Goal: Task Accomplishment & Management: Manage account settings

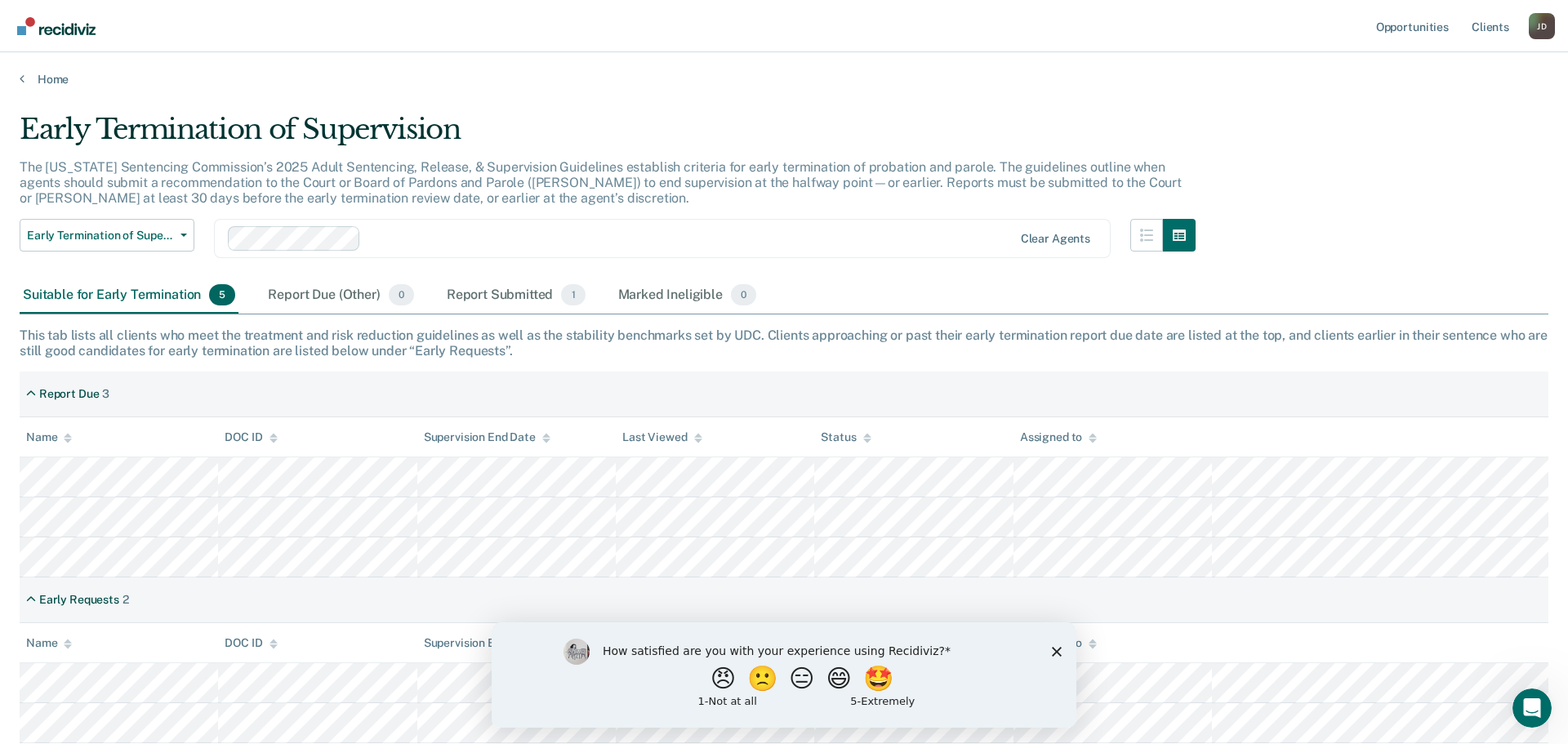
click at [1053, 650] on icon "Close survey" at bounding box center [1056, 651] width 9 height 9
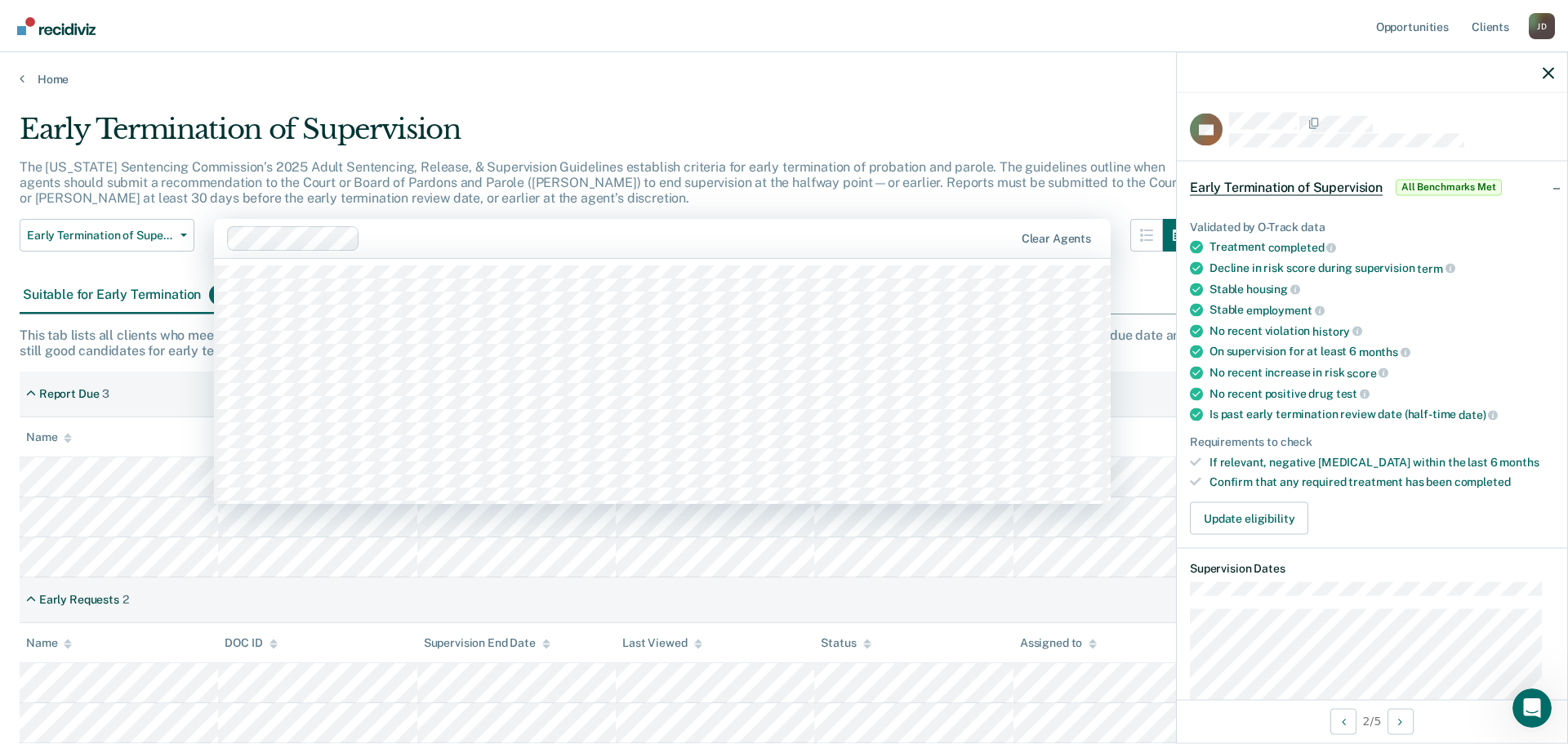
click at [919, 256] on div "Clear agents" at bounding box center [662, 238] width 897 height 39
click at [1010, 92] on main "Early Termination of Supervision The [US_STATE] Sentencing Commission’s 2025 Ad…" at bounding box center [784, 412] width 1568 height 653
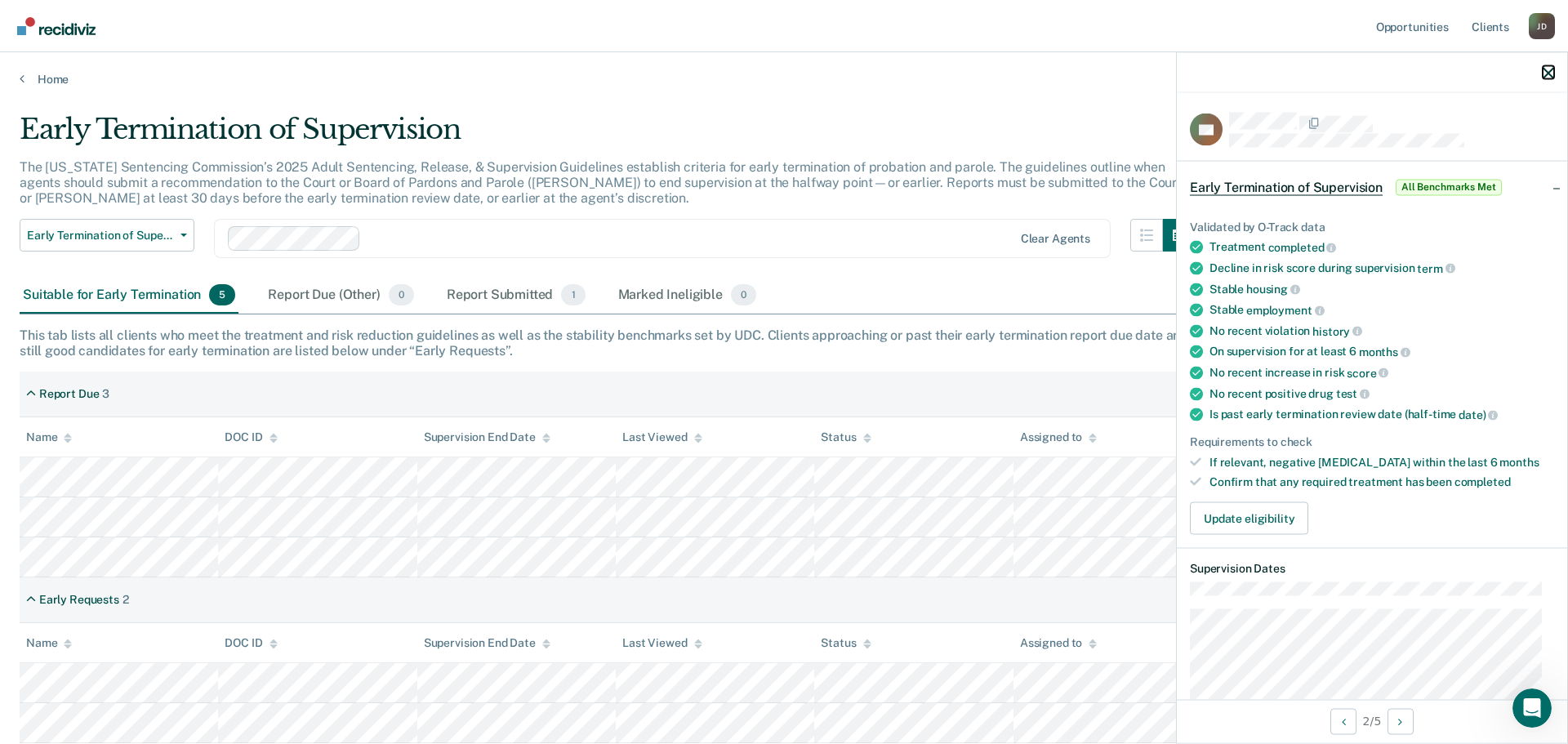
click at [1543, 68] on icon "button" at bounding box center [1549, 73] width 11 height 11
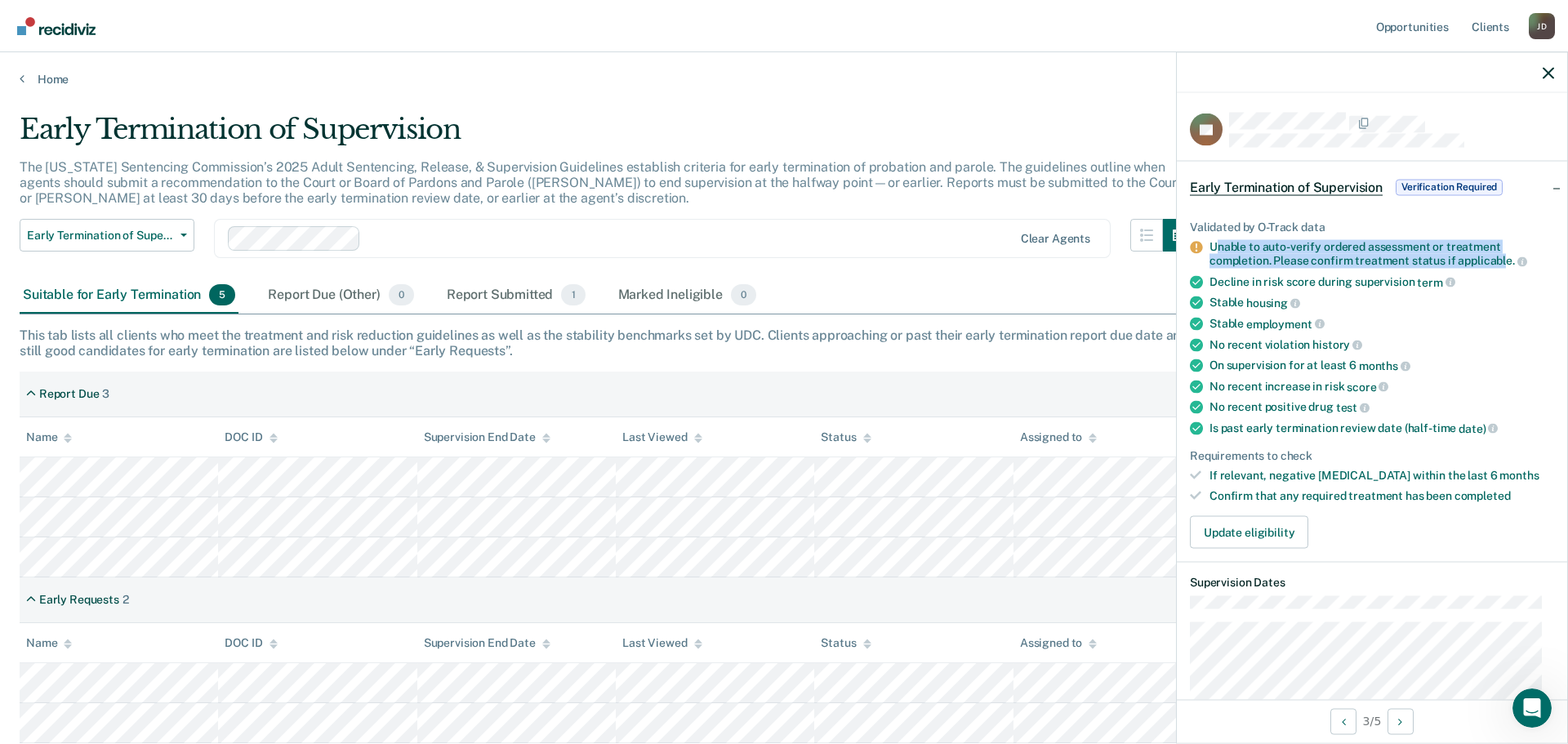
drag, startPoint x: 1217, startPoint y: 246, endPoint x: 1502, endPoint y: 257, distance: 285.2
click at [1502, 257] on div "Unable to auto-verify ordered assessment or treatment completion. Please confir…" at bounding box center [1382, 253] width 345 height 27
click at [1266, 531] on button "Update eligibility" at bounding box center [1249, 532] width 118 height 32
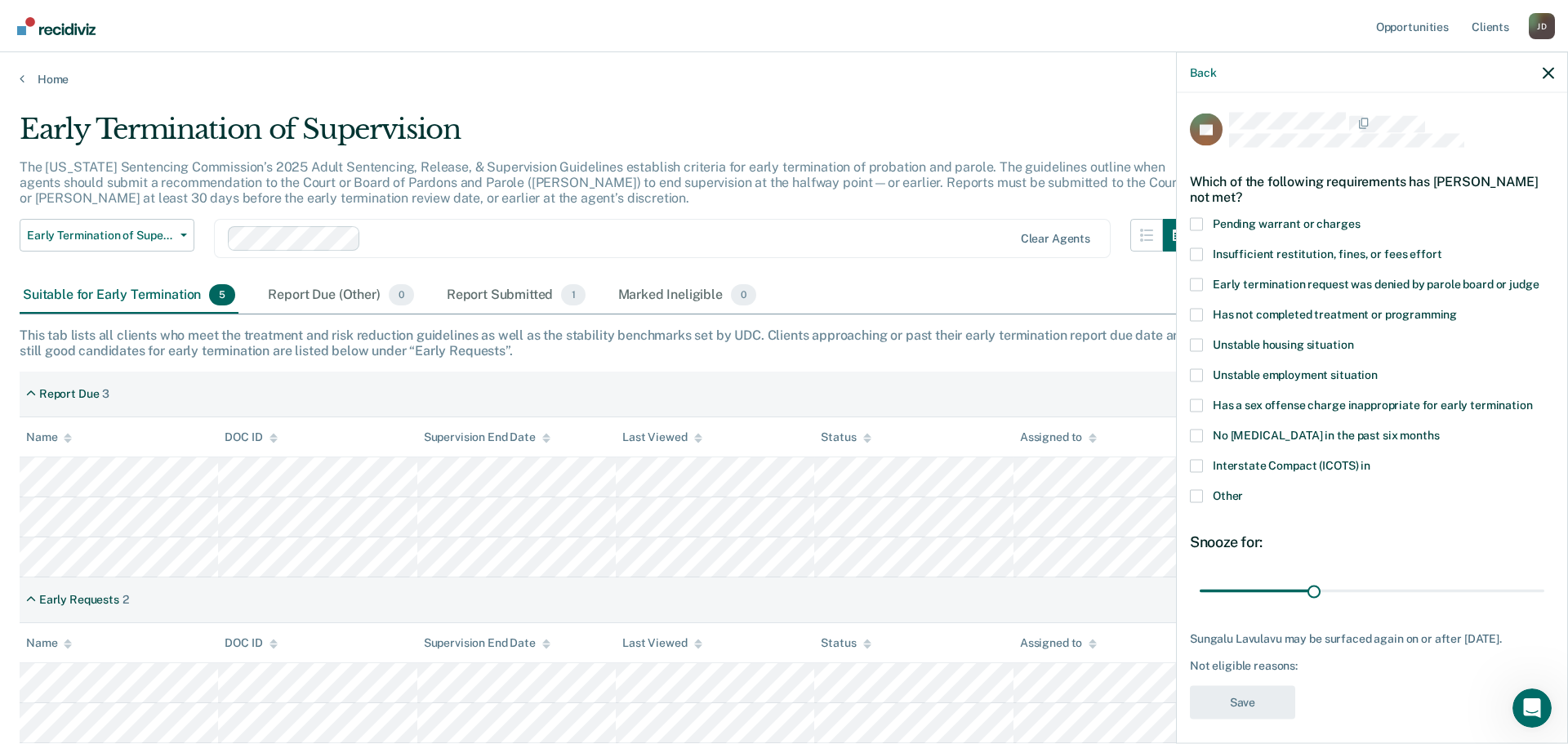
click at [1199, 318] on span at bounding box center [1197, 315] width 13 height 13
click at [1457, 308] on input "Has not completed treatment or programming" at bounding box center [1457, 308] width 0 height 0
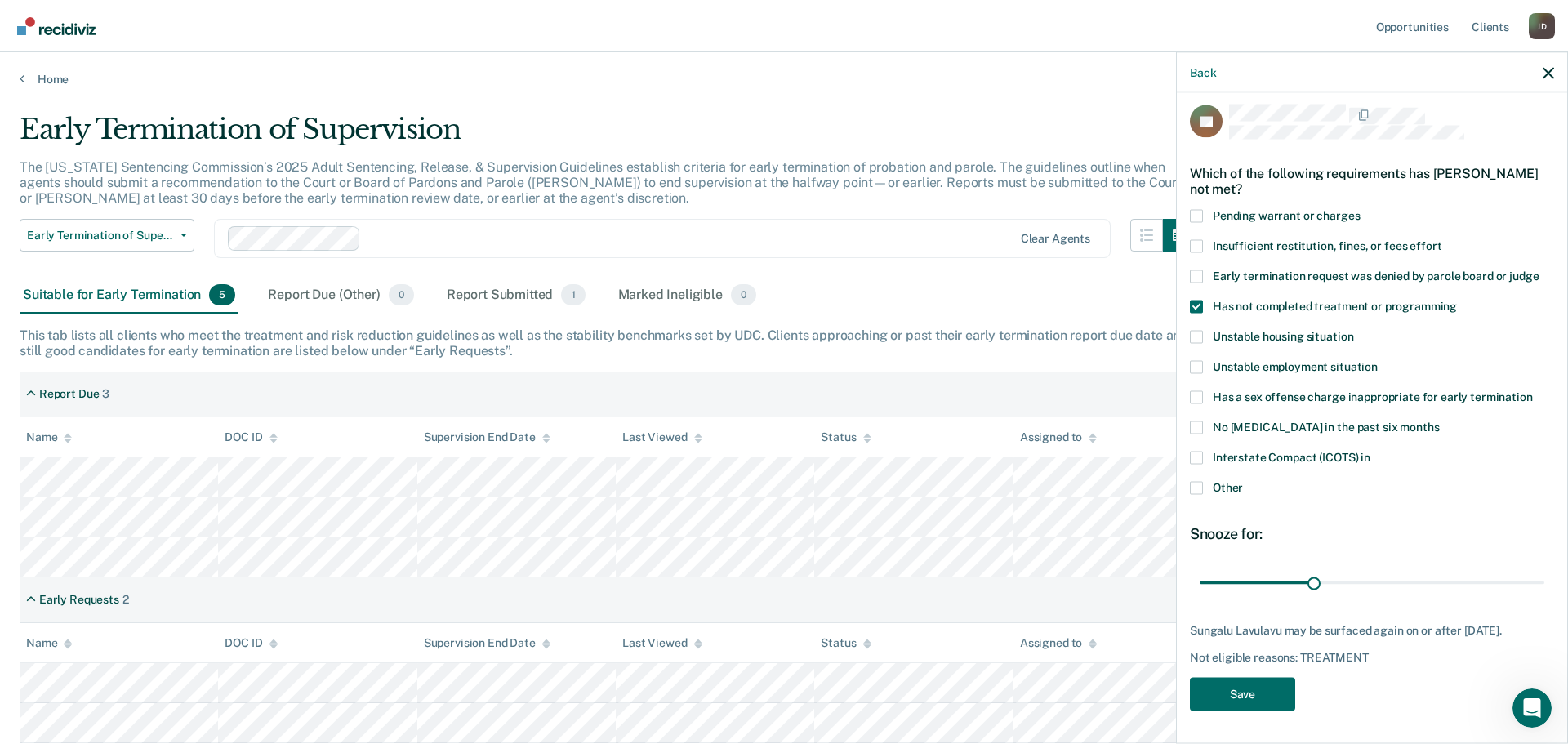
scroll to position [21, 0]
click at [1258, 683] on button "Save" at bounding box center [1242, 694] width 105 height 33
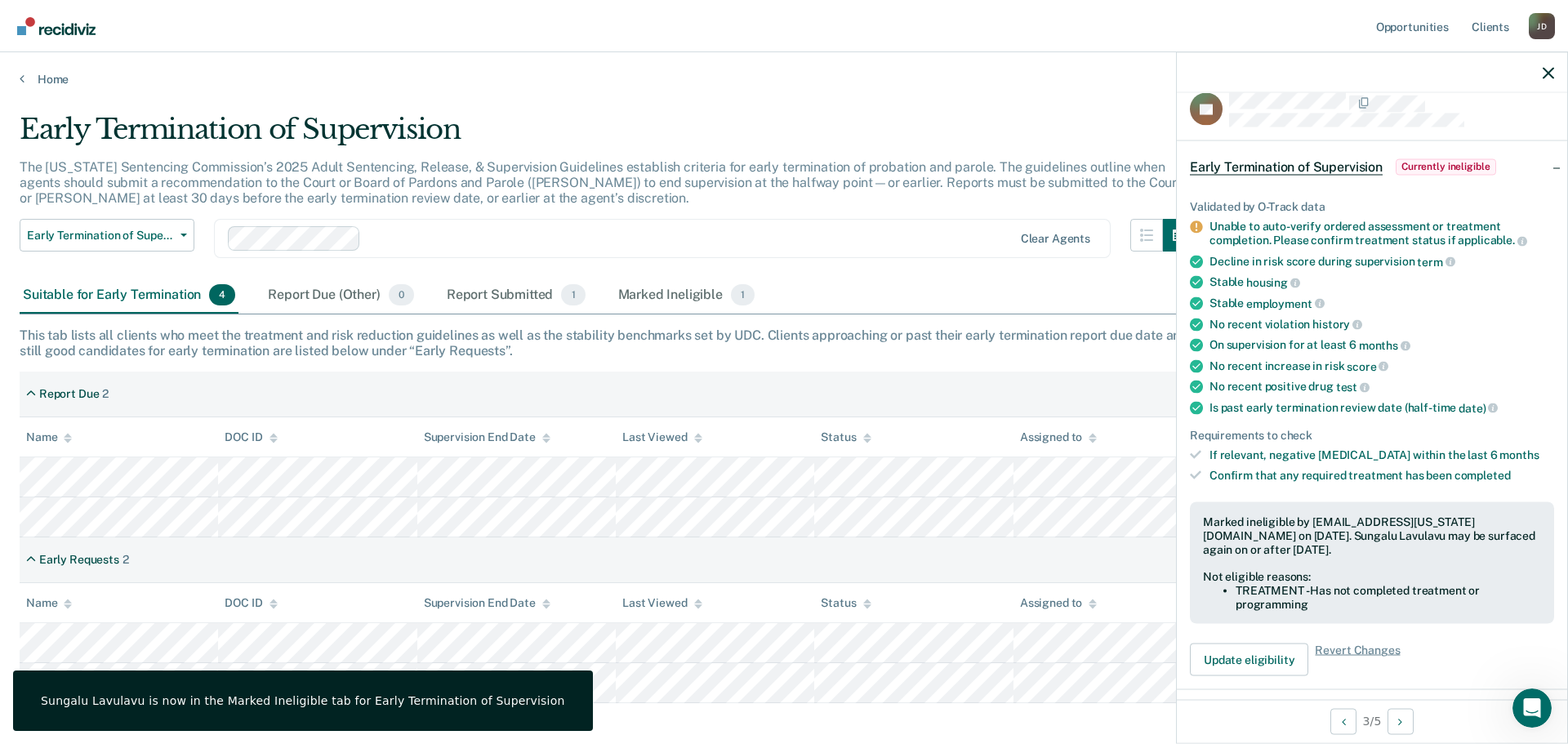
click at [869, 117] on div "Early Termination of Supervision" at bounding box center [607, 136] width 1176 height 46
click at [1549, 64] on div at bounding box center [1372, 72] width 390 height 41
click at [1549, 74] on icon "button" at bounding box center [1549, 73] width 11 height 11
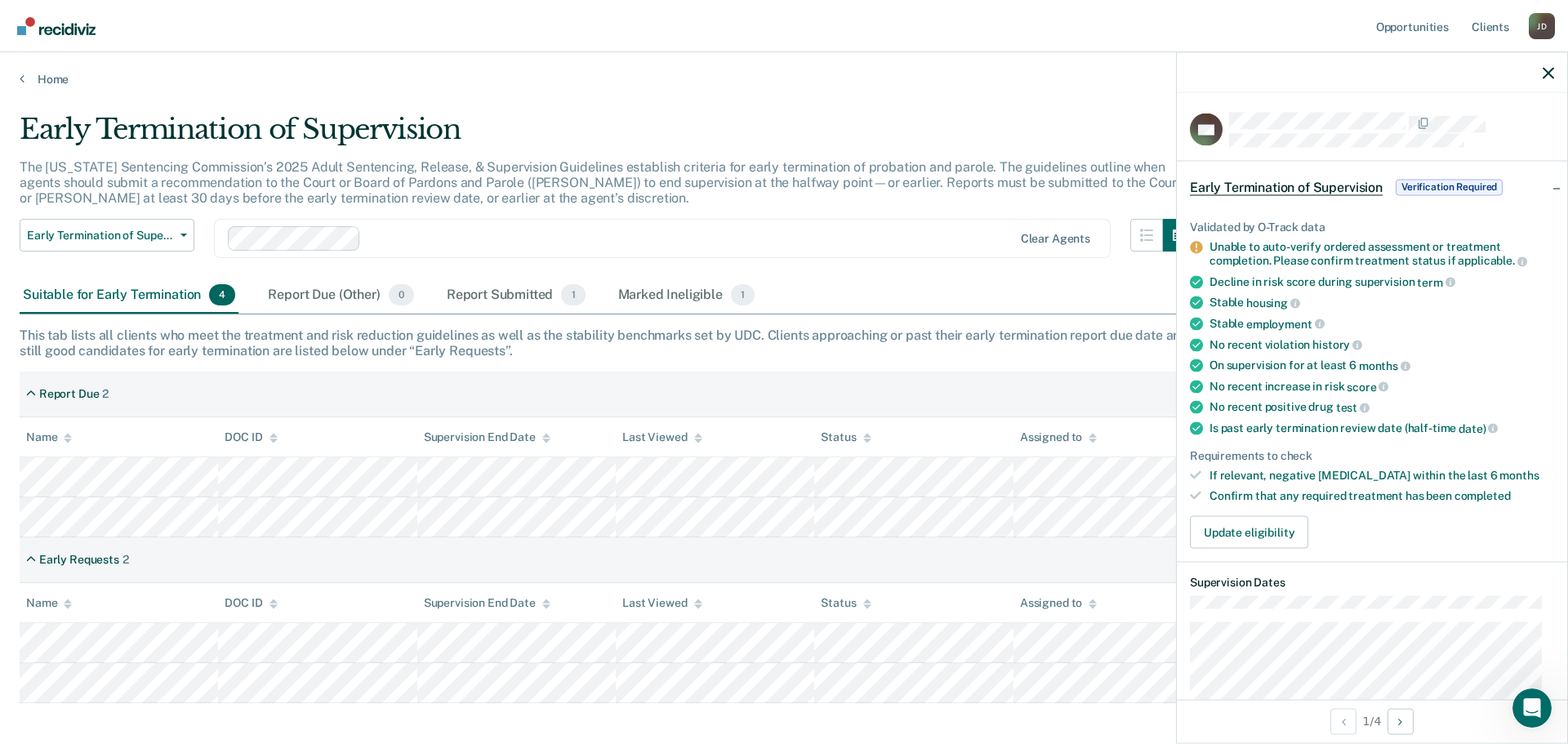
click at [1450, 179] on span "Verification Required" at bounding box center [1449, 187] width 107 height 16
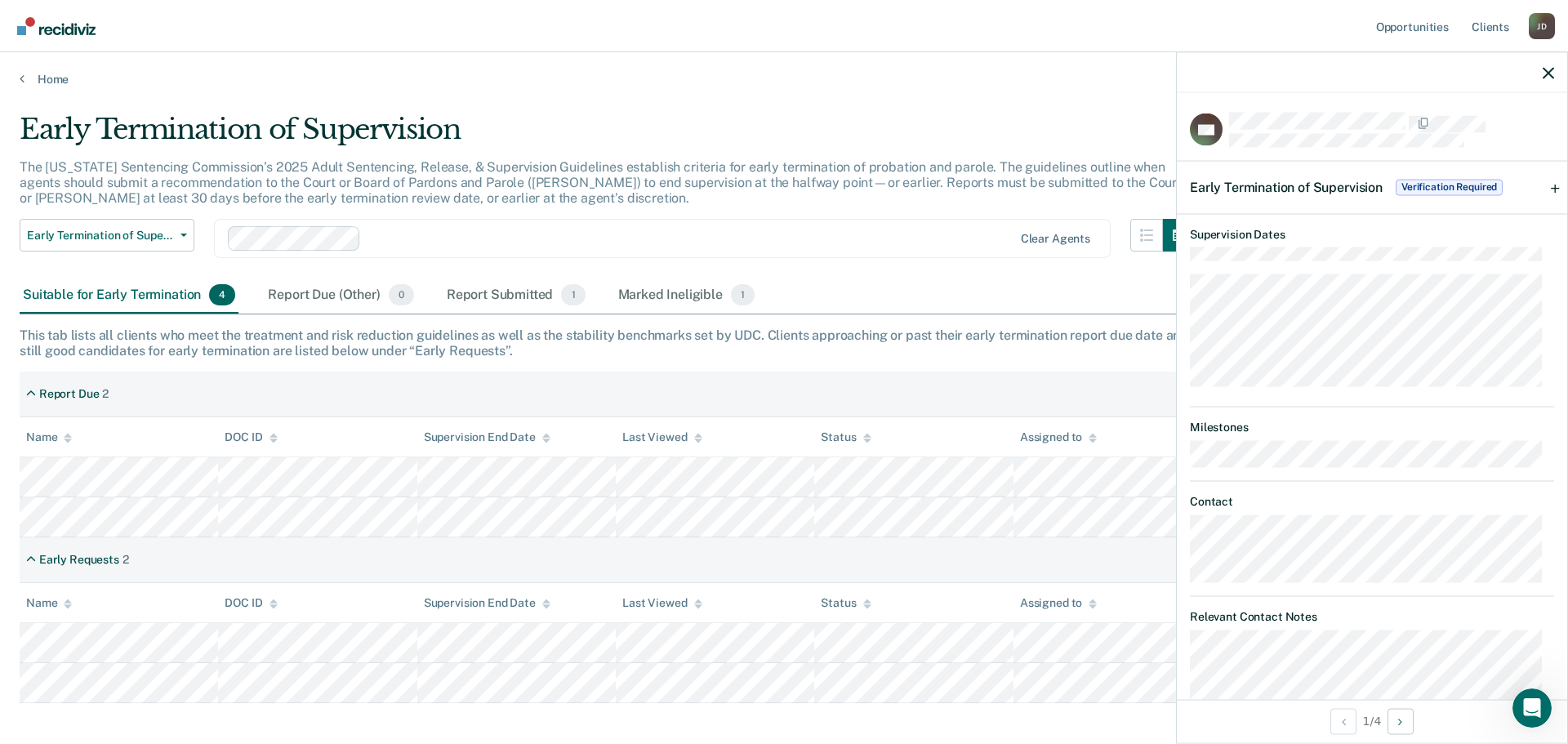
click at [1430, 183] on span "Verification Required" at bounding box center [1449, 187] width 107 height 16
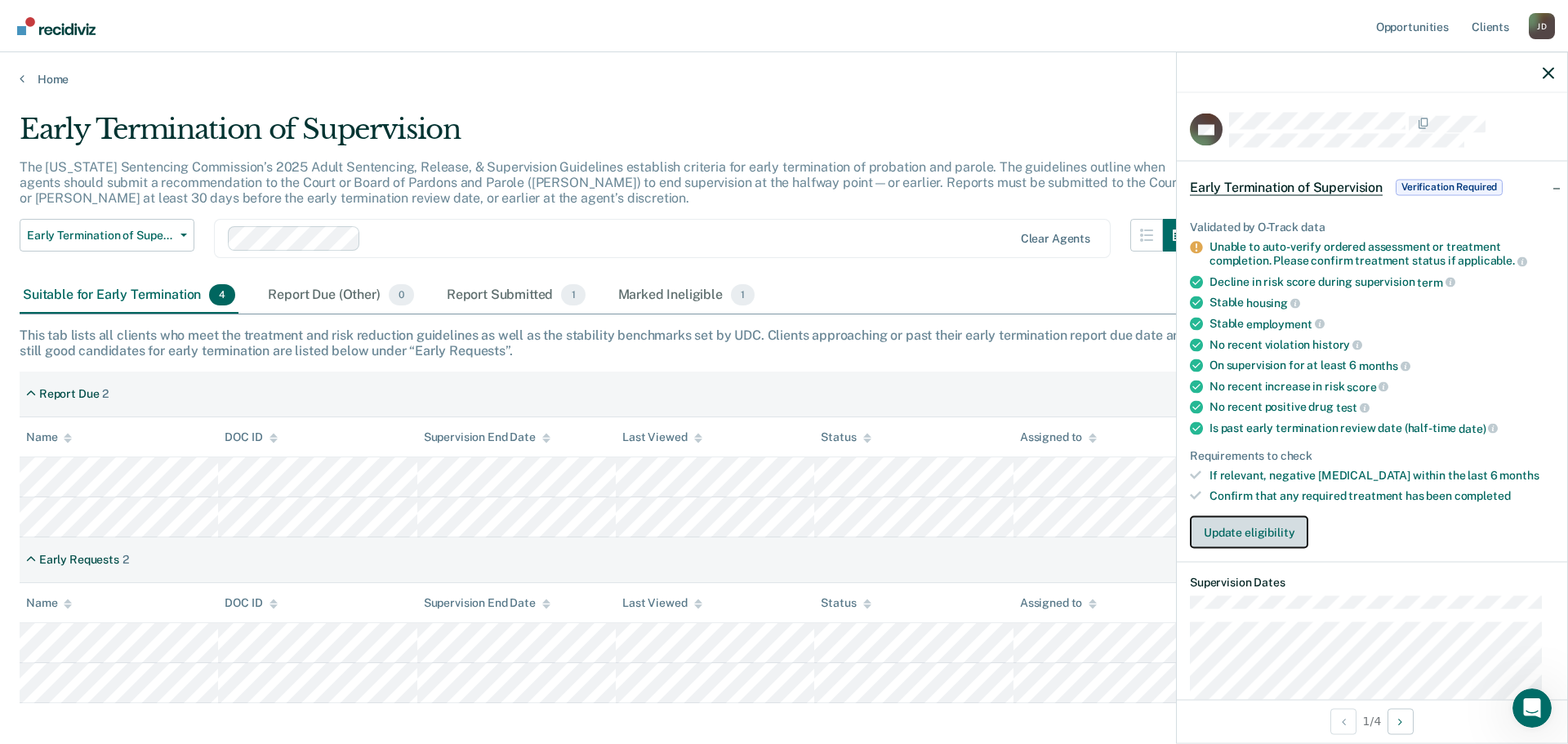
click at [1261, 530] on button "Update eligibility" at bounding box center [1249, 532] width 118 height 32
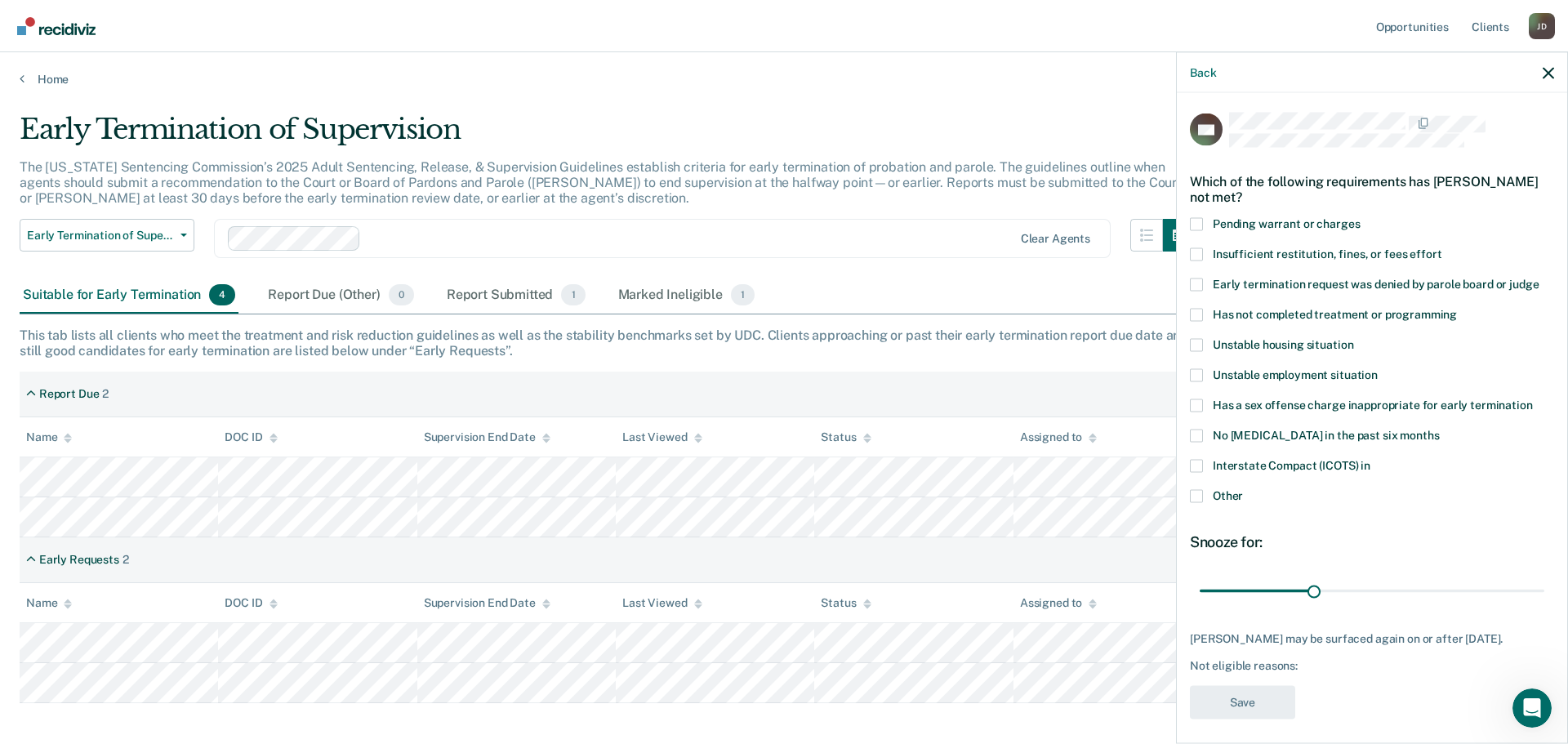
click at [1197, 315] on span at bounding box center [1197, 315] width 13 height 13
click at [1457, 308] on input "Has not completed treatment or programming" at bounding box center [1457, 308] width 0 height 0
click at [1239, 708] on button "Save" at bounding box center [1242, 701] width 105 height 33
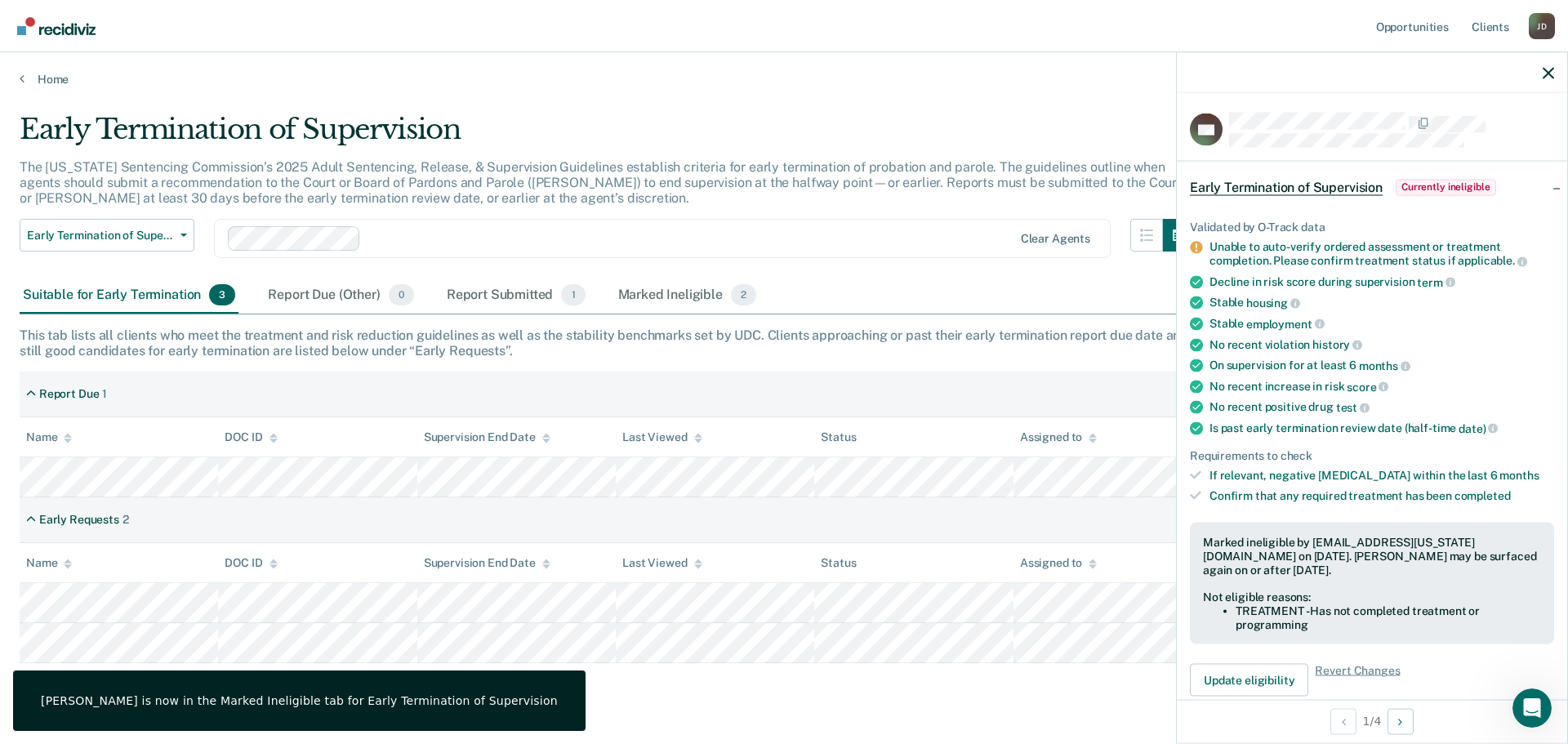
click at [955, 118] on div "Early Termination of Supervision" at bounding box center [607, 136] width 1176 height 46
